Goal: Task Accomplishment & Management: Manage account settings

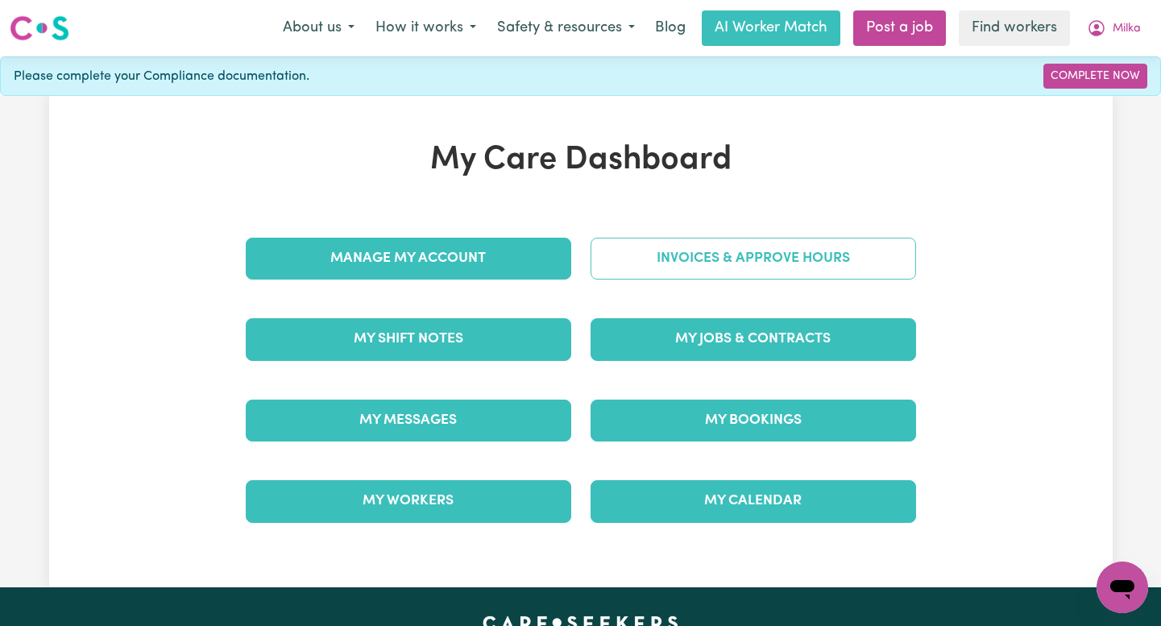
click at [824, 244] on link "Invoices & Approve Hours" at bounding box center [752, 259] width 325 height 42
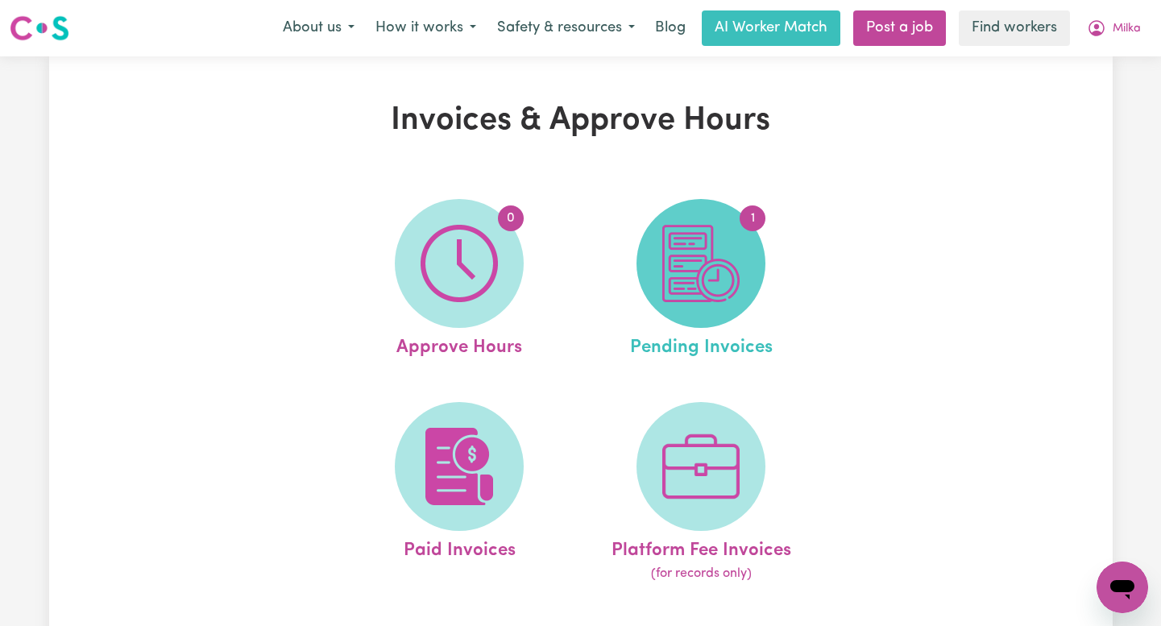
click at [702, 292] on img at bounding box center [700, 263] width 77 height 77
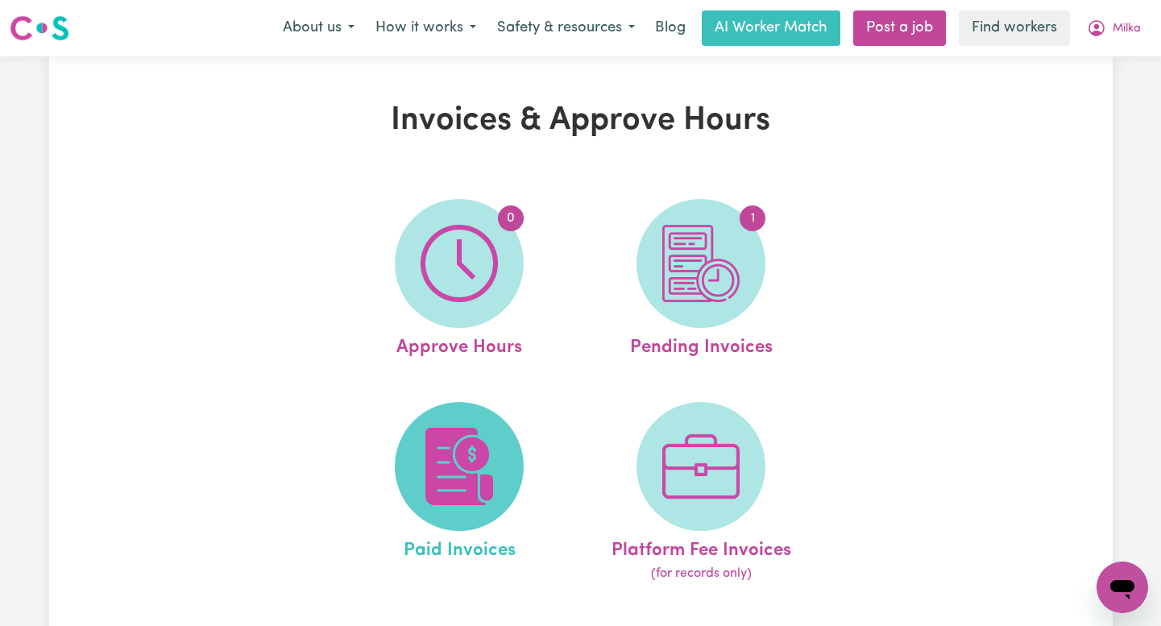
click at [470, 440] on img at bounding box center [459, 466] width 77 height 77
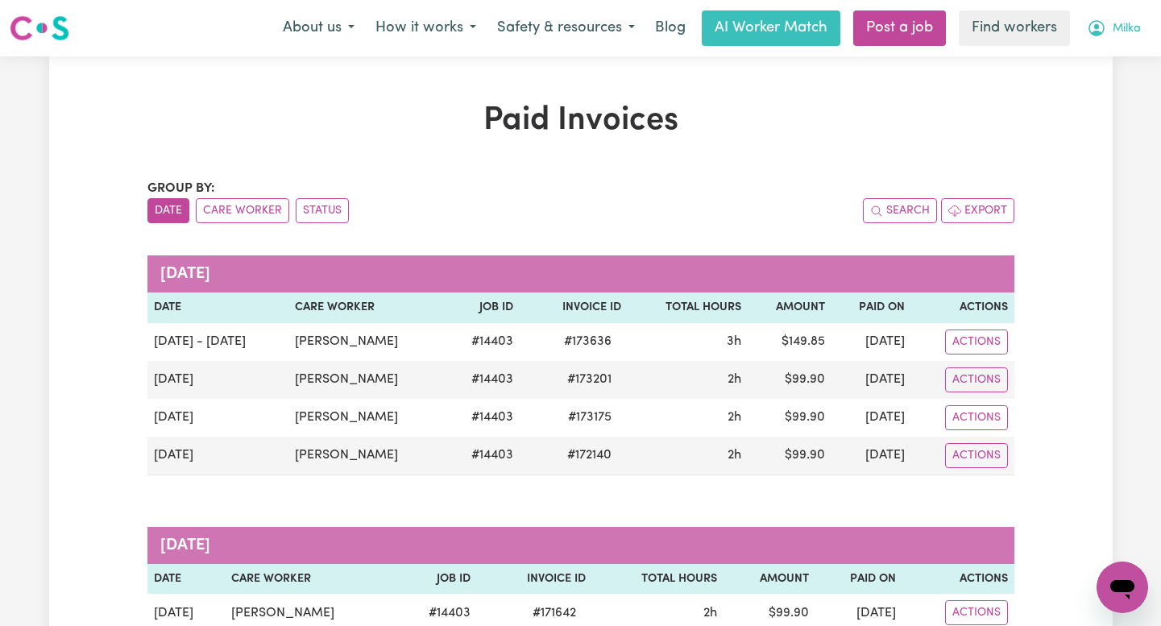
click at [1109, 32] on button "Milka" at bounding box center [1113, 28] width 75 height 34
click at [1110, 99] on link "Logout" at bounding box center [1086, 92] width 127 height 31
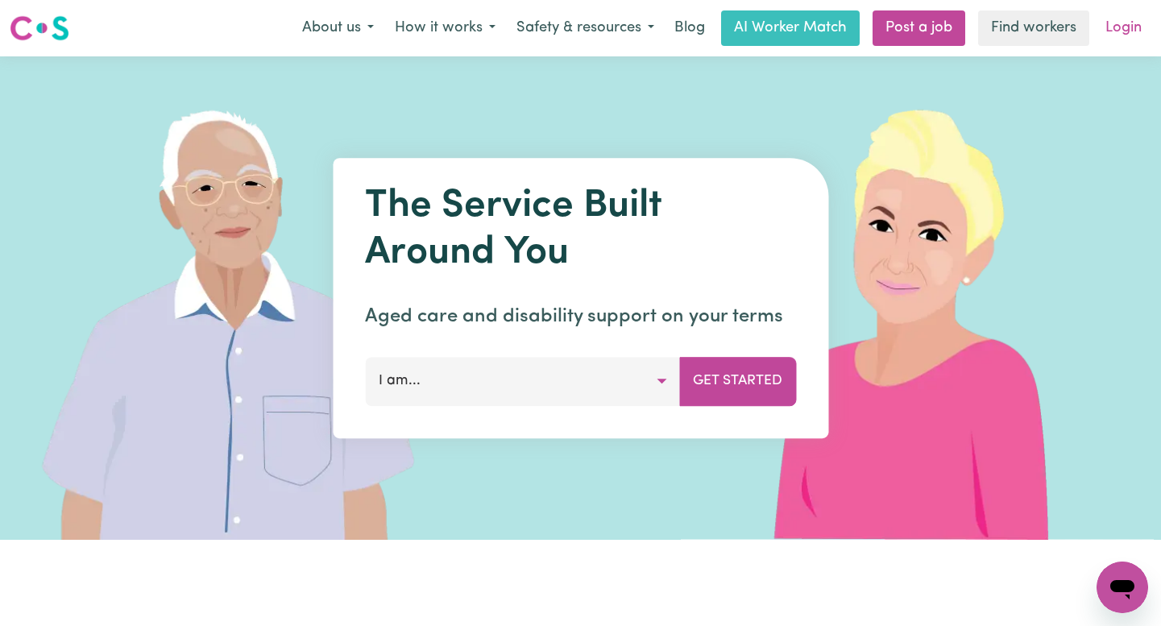
click at [1126, 36] on link "Login" at bounding box center [1124, 27] width 56 height 35
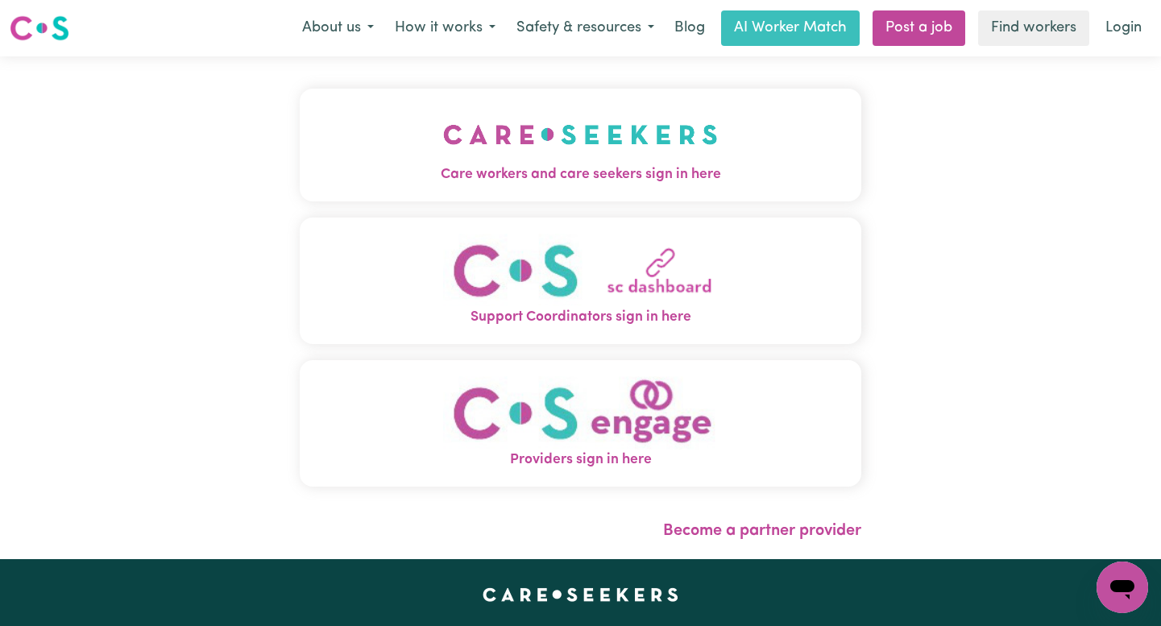
click at [664, 94] on button "Care workers and care seekers sign in here" at bounding box center [580, 145] width 561 height 113
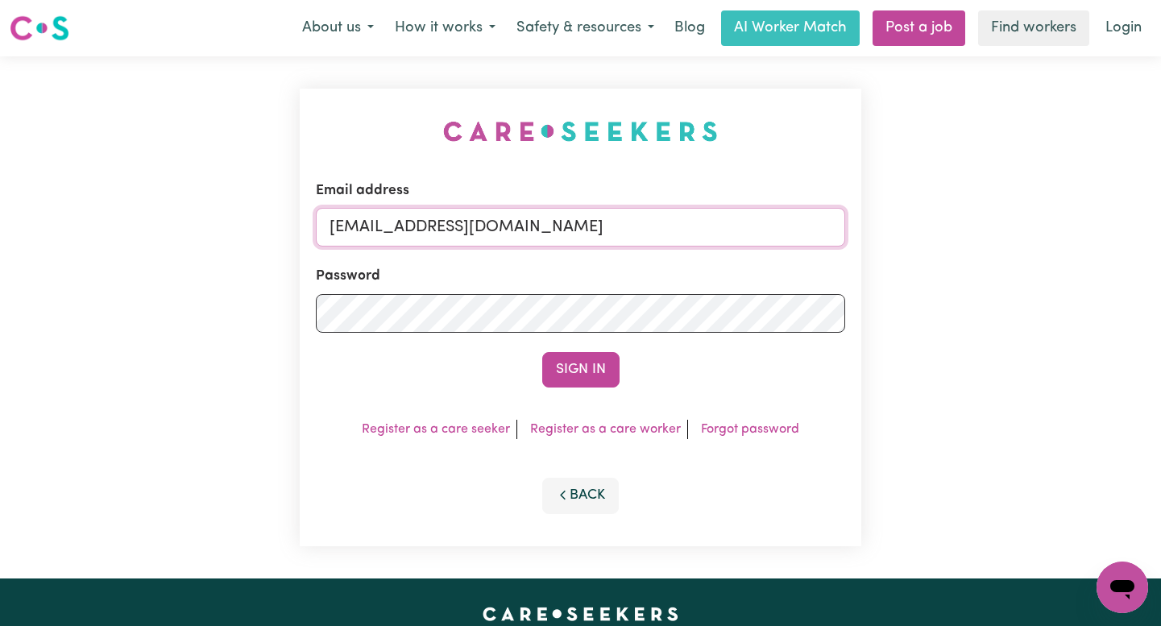
drag, startPoint x: 761, startPoint y: 226, endPoint x: 409, endPoint y: 228, distance: 352.0
click at [409, 229] on input "[EMAIL_ADDRESS][DOMAIN_NAME]" at bounding box center [580, 227] width 529 height 39
paste input "RobertAshton"
type input "[EMAIL_ADDRESS][DOMAIN_NAME]"
click at [542, 352] on button "Sign In" at bounding box center [580, 369] width 77 height 35
